Goal: Navigation & Orientation: Go to known website

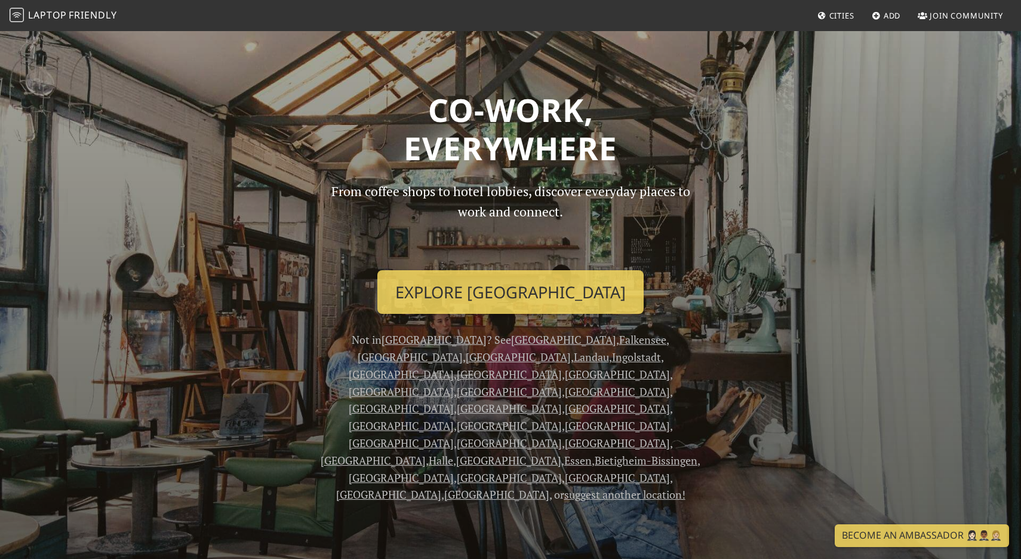
click at [454, 384] on link "[GEOGRAPHIC_DATA]" at bounding box center [401, 391] width 105 height 14
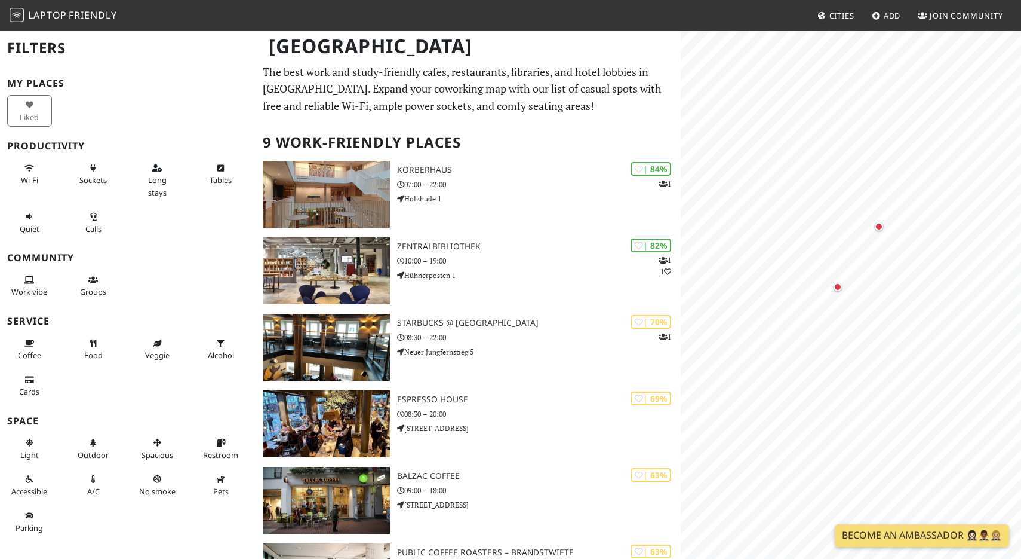
click at [44, 17] on span "Laptop" at bounding box center [47, 14] width 39 height 13
